Goal: Task Accomplishment & Management: Use online tool/utility

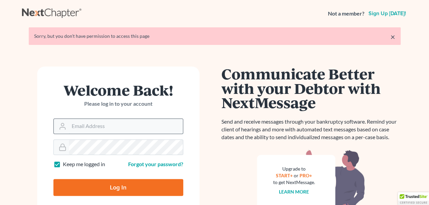
click at [91, 119] on input "Email Address" at bounding box center [126, 126] width 114 height 15
type input "[PERSON_NAME][EMAIL_ADDRESS][DOMAIN_NAME]"
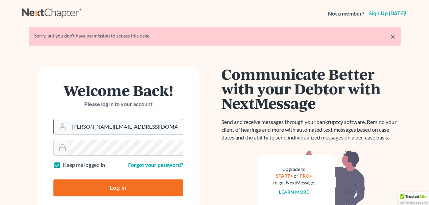
click at [53, 179] on input "Log In" at bounding box center [118, 187] width 130 height 17
type input "Thinking..."
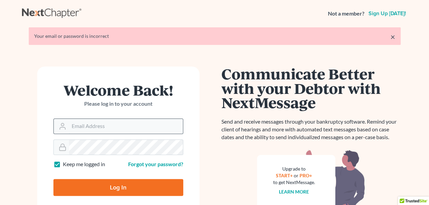
click at [90, 127] on input "Email Address" at bounding box center [126, 126] width 114 height 15
type input "[PERSON_NAME][EMAIL_ADDRESS][DOMAIN_NAME]"
click at [53, 179] on input "Log In" at bounding box center [118, 187] width 130 height 17
type input "Thinking..."
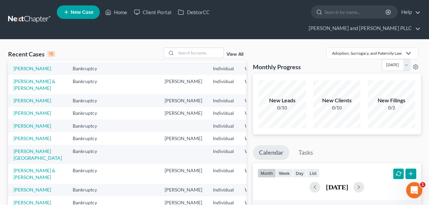
scroll to position [45, 0]
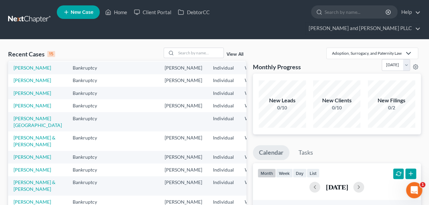
click at [24, 112] on td "[PERSON_NAME]" at bounding box center [37, 105] width 59 height 13
click at [24, 109] on link "[PERSON_NAME]" at bounding box center [33, 106] width 38 height 6
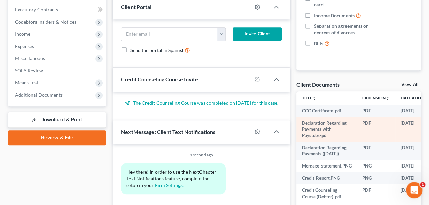
scroll to position [203, 0]
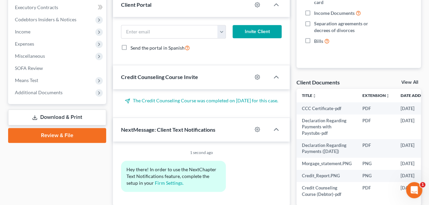
click at [408, 80] on link "View All" at bounding box center [409, 82] width 17 height 5
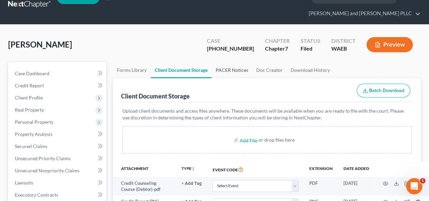
click at [229, 62] on link "PACER Notices" at bounding box center [232, 70] width 41 height 16
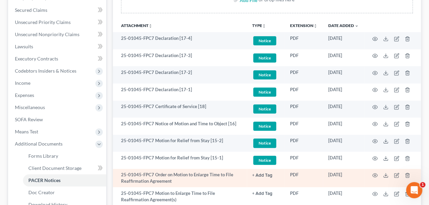
scroll to position [158, 0]
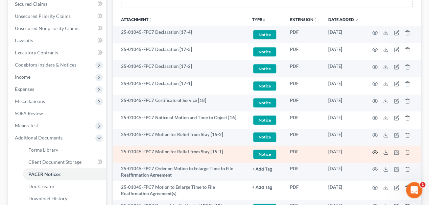
click at [373, 150] on icon "button" at bounding box center [375, 152] width 5 height 4
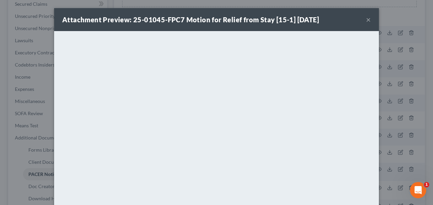
click at [368, 20] on div "Attachment Preview: 25-01045-FPC7 Motion for Relief from Stay [15-1] [DATE] ×" at bounding box center [216, 19] width 325 height 23
click at [368, 20] on button "×" at bounding box center [368, 20] width 5 height 8
